Goal: Find specific page/section: Find specific page/section

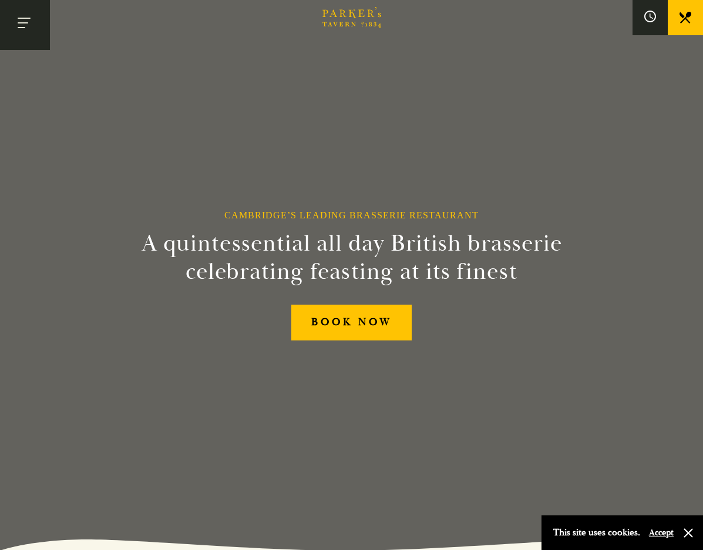
click at [22, 22] on button "Toggle navigation" at bounding box center [25, 25] width 50 height 50
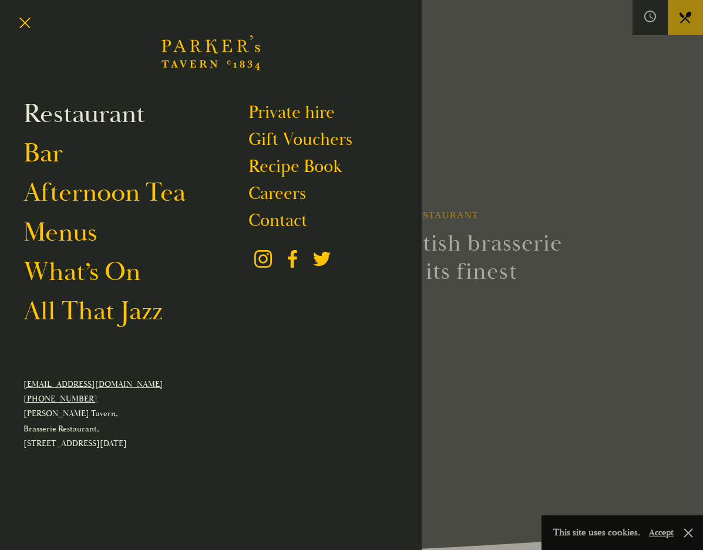
click at [58, 120] on link "Restaurant" at bounding box center [83, 113] width 121 height 33
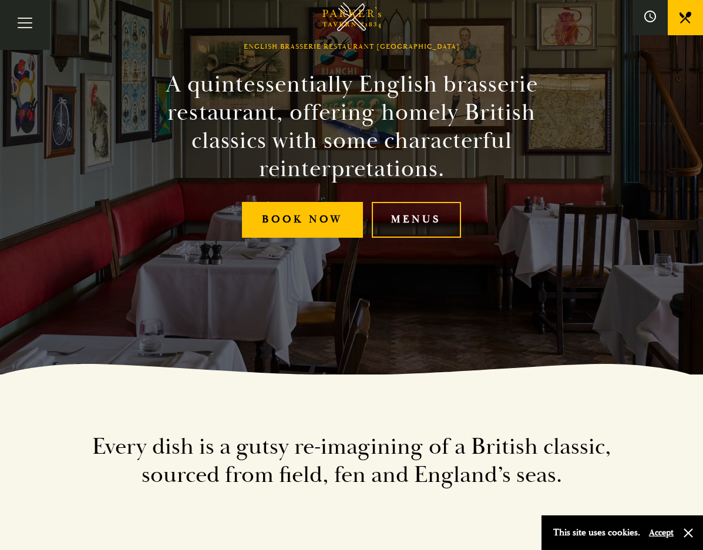
scroll to position [176, 0]
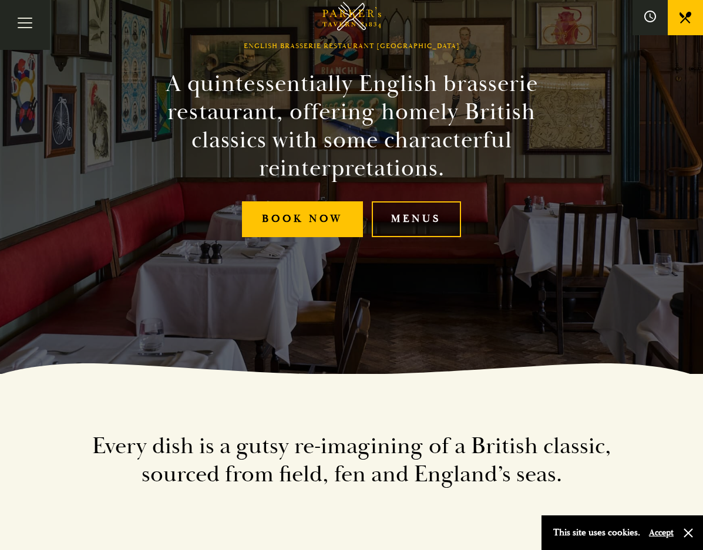
click at [442, 201] on link "Menus" at bounding box center [417, 219] width 90 height 36
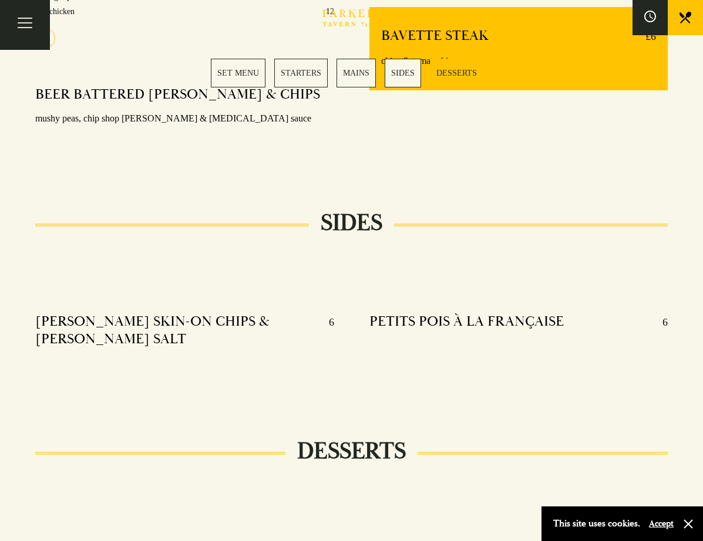
scroll to position [1174, 0]
